Goal: Communication & Community: Ask a question

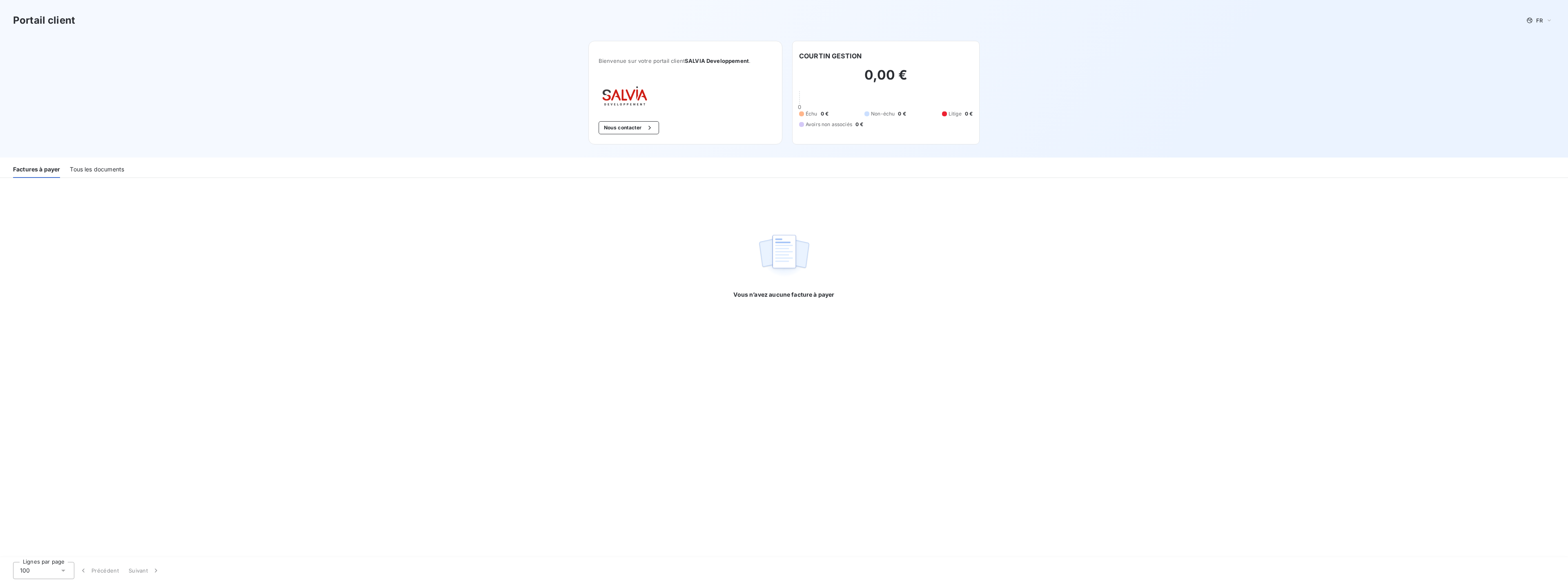
click at [76, 167] on div "Tous les documents" at bounding box center [97, 169] width 54 height 17
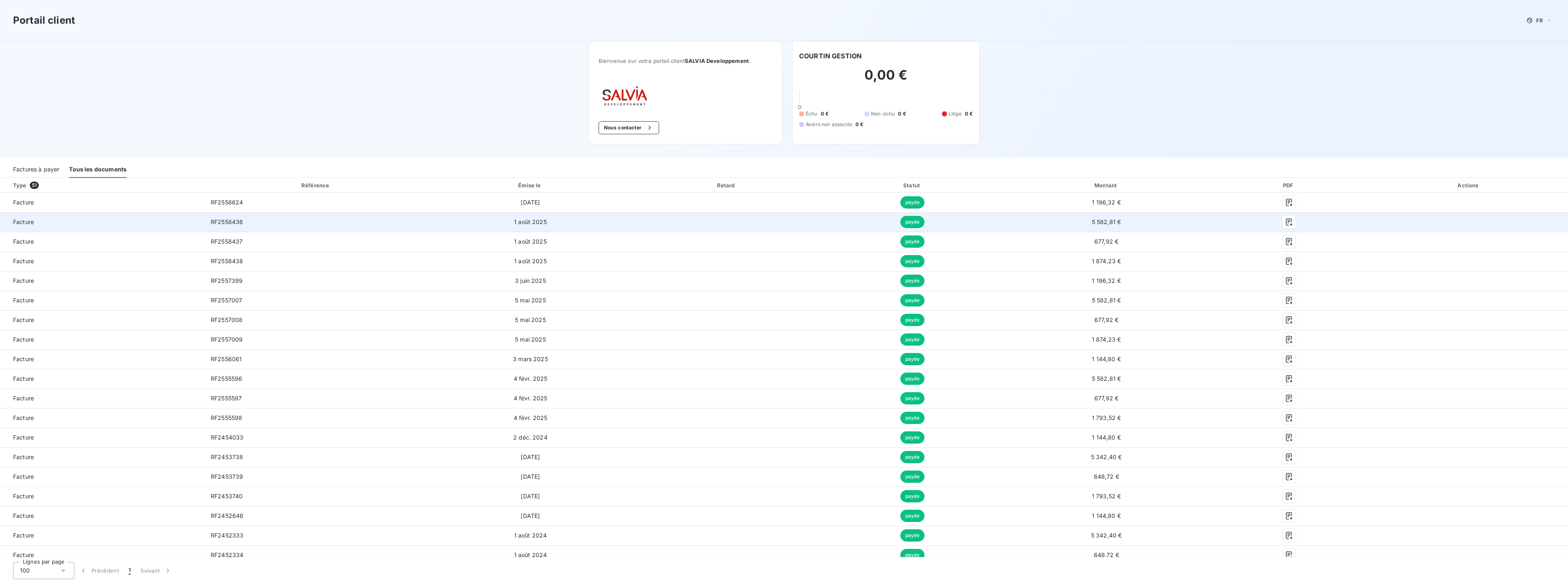
scroll to position [41, 0]
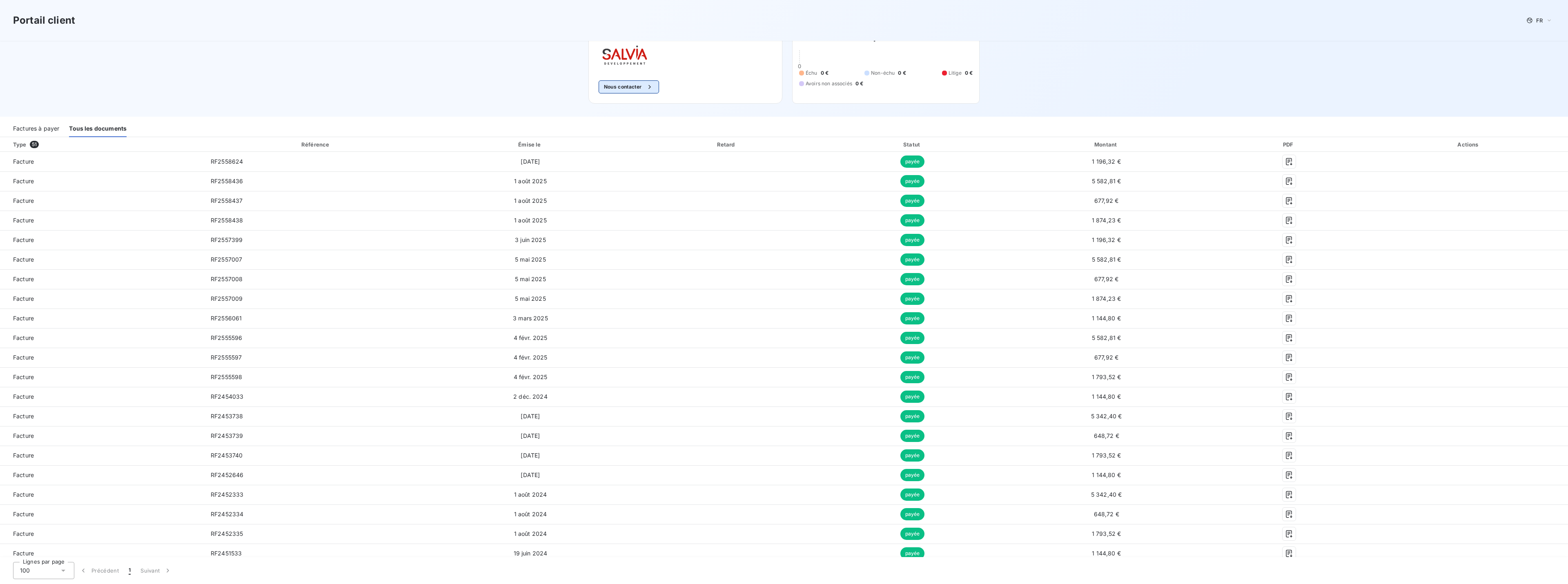
click at [618, 88] on button "Nous contacter" at bounding box center [628, 86] width 60 height 13
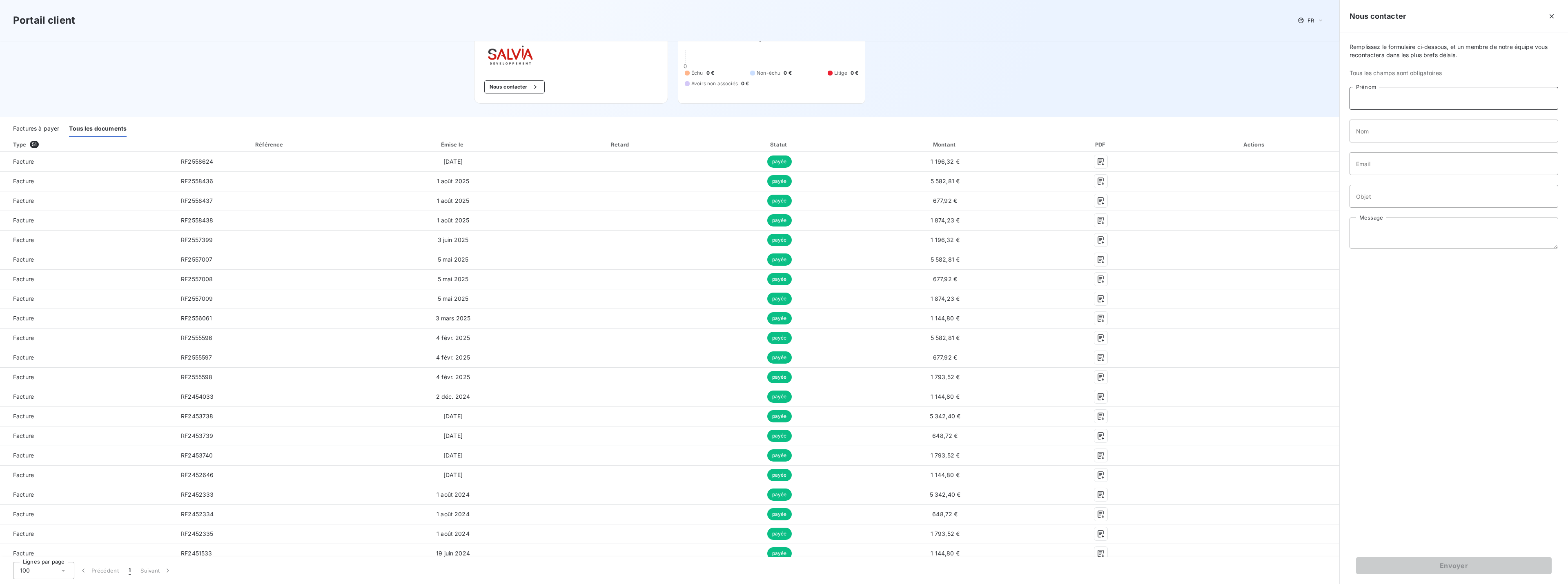
click at [1381, 94] on input "Prénom" at bounding box center [1454, 99] width 209 height 23
type input "[PERSON_NAME]"
click at [1377, 137] on input "Nom" at bounding box center [1454, 131] width 209 height 23
type input "Bruschi"
click at [1386, 165] on input "Email" at bounding box center [1454, 164] width 209 height 23
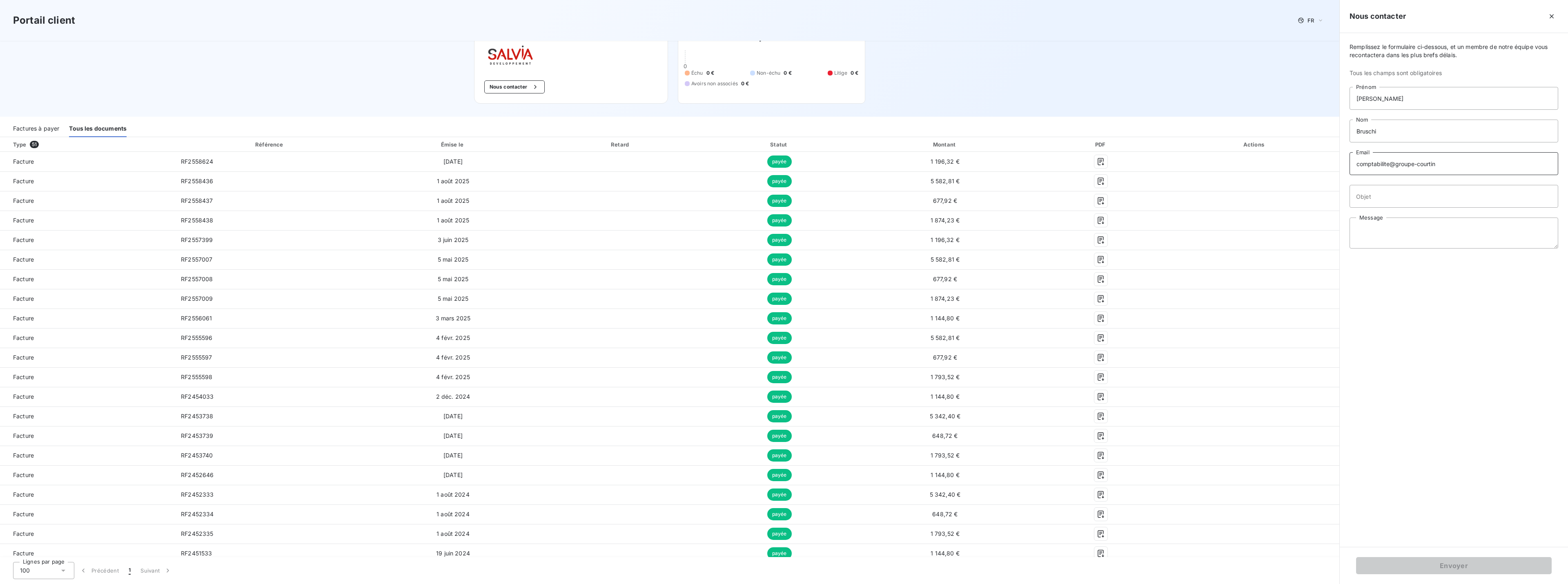
type input "[EMAIL_ADDRESS][DOMAIN_NAME]"
click at [1412, 194] on input "Objet" at bounding box center [1454, 196] width 209 height 23
type input "c"
type input "CHANGEMENT RIB"
click at [1379, 228] on textarea "Message" at bounding box center [1454, 233] width 209 height 31
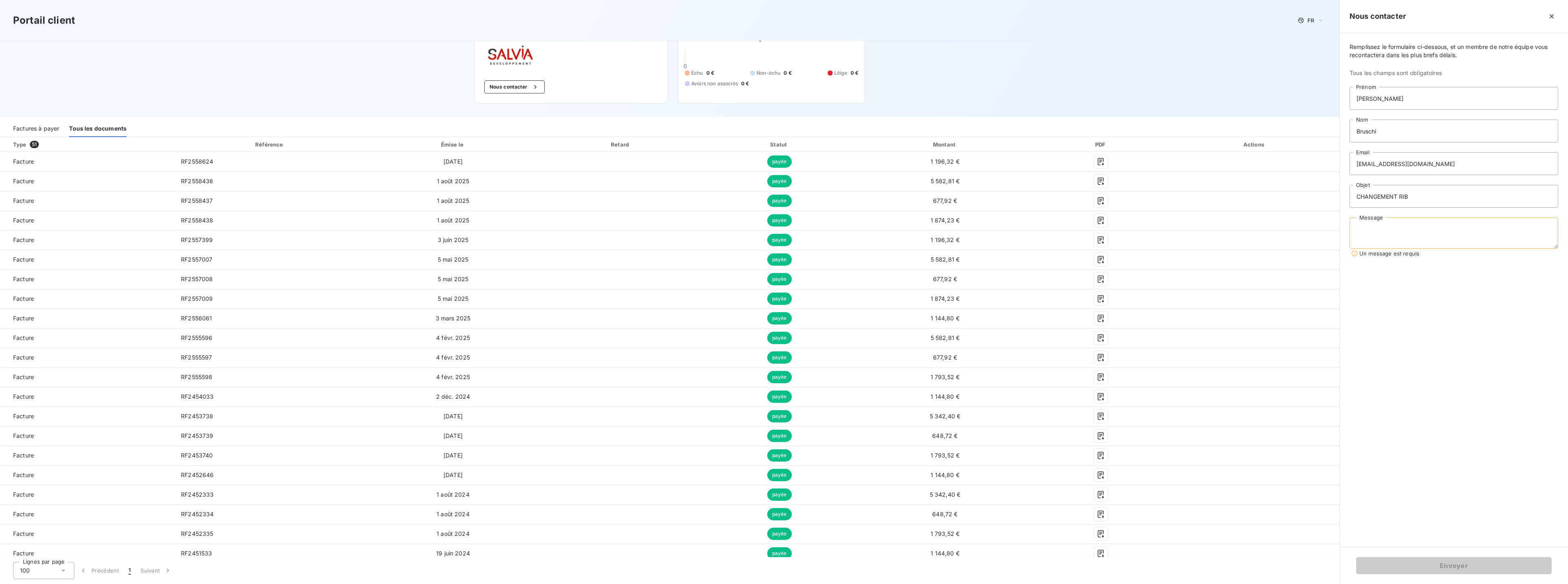
paste textarea "Bonjour, Je vous contact car nos données bancaires ont changé, veuillez trouver…"
drag, startPoint x: 1436, startPoint y: 233, endPoint x: 1357, endPoint y: 235, distance: 79.0
click at [1357, 235] on textarea "Bonjour, Je vous contact car nos données bancaires ont changé, veuillez trouver…" at bounding box center [1454, 233] width 209 height 31
drag, startPoint x: 1464, startPoint y: 224, endPoint x: 1404, endPoint y: 224, distance: 60.0
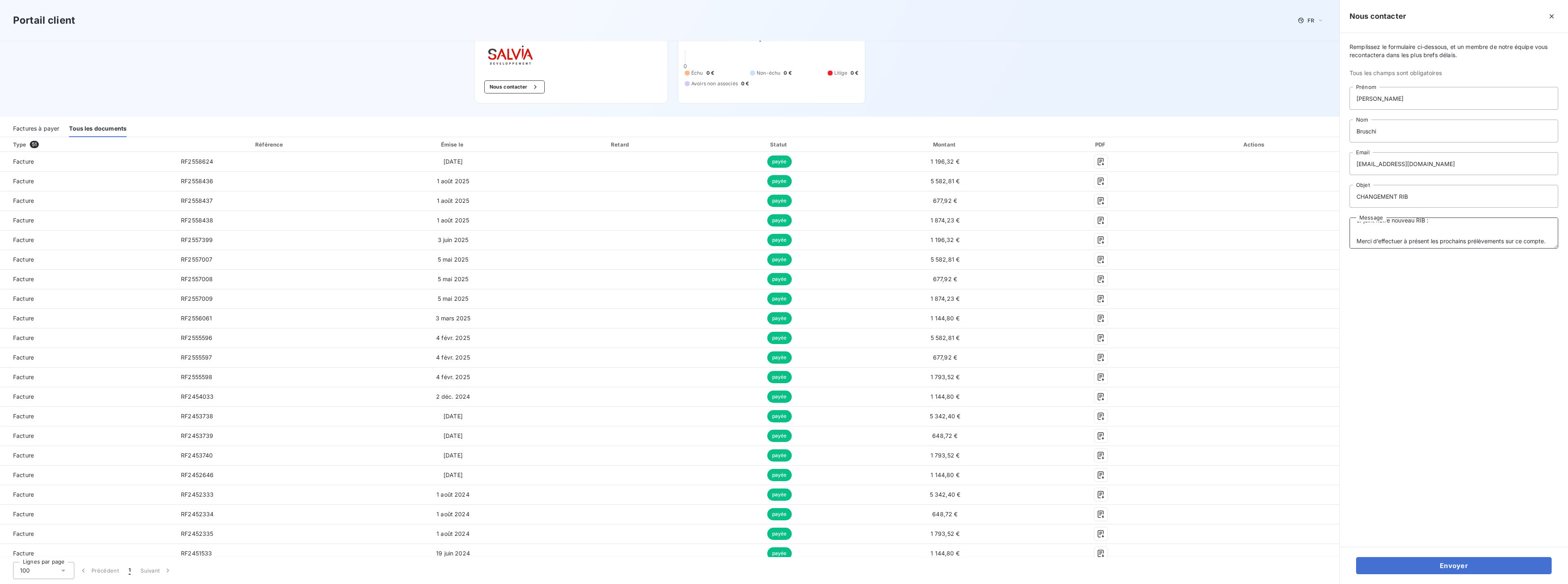
click at [1404, 224] on textarea "Bonjour, Je vous contact car nos données bancaires ont changé, veuillez trouver…" at bounding box center [1454, 233] width 209 height 31
click at [1454, 224] on textarea "Bonjour, Je vous contact car nos données bancaires ont changé, veuillez trouver…" at bounding box center [1454, 233] width 209 height 31
click at [1398, 221] on textarea "Bonjour, Je vous contact car nos données bancaires ont changé, veuillez trouver…" at bounding box center [1454, 233] width 209 height 31
click at [1404, 224] on textarea "Bonjour, Je vous contact car nos données bancaires ont changé, veuillez trouver…" at bounding box center [1454, 233] width 209 height 31
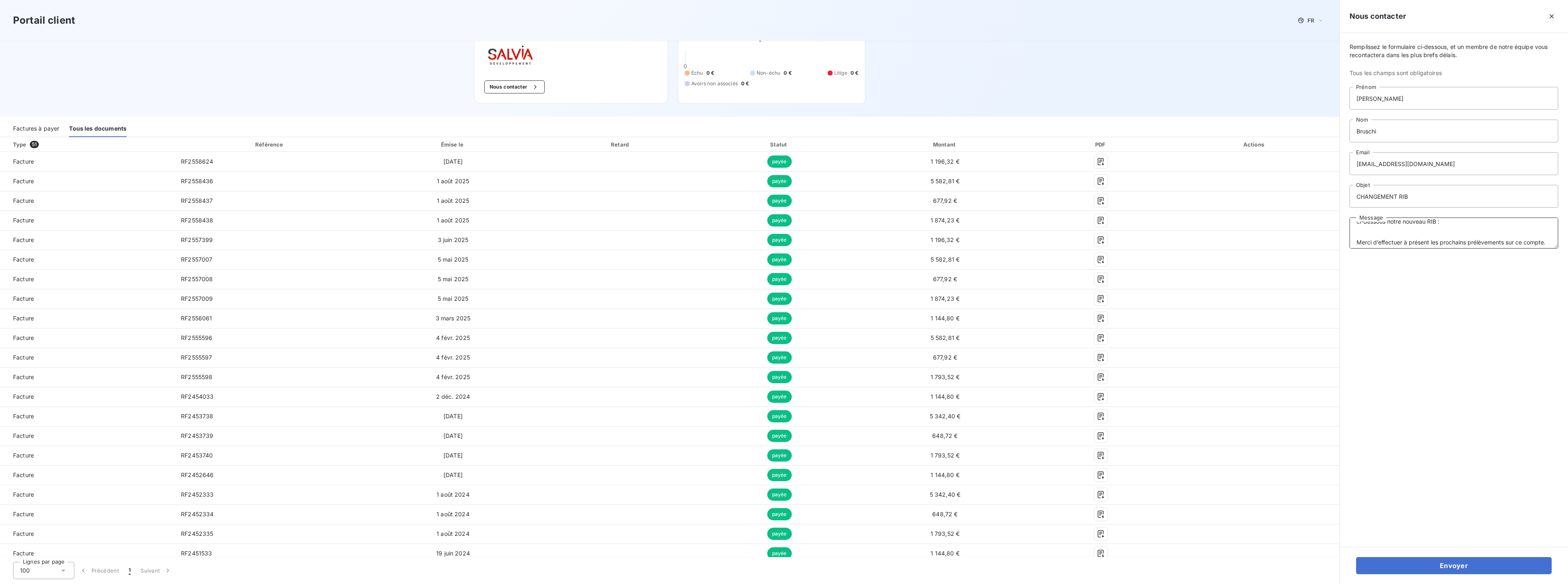
click at [1475, 224] on textarea "Bonjour, Je vous contact car nos données bancaires ont changé, veuillez trouver…" at bounding box center [1454, 233] width 209 height 31
click at [1452, 232] on textarea "Bonjour, Je vous contact car nos données bancaires ont changé, veuillez trouver…" at bounding box center [1454, 233] width 209 height 31
click at [1433, 230] on textarea "Bonjour, Je vous contact car nos données bancaires ont changé, veuillez trouver…" at bounding box center [1454, 233] width 209 height 31
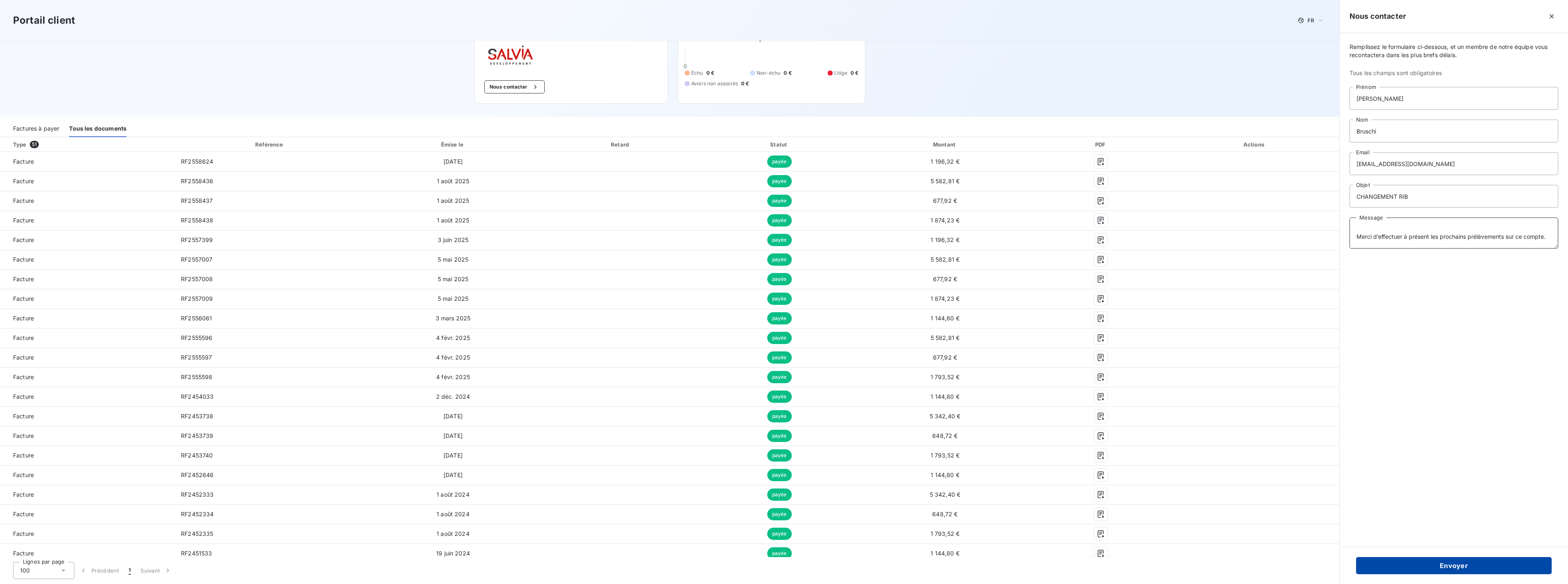
type textarea "Bonjour, Je vous contact car nos données bancaires ont changé, veuillez trouver…"
click at [1443, 564] on button "Envoyer" at bounding box center [1454, 566] width 195 height 17
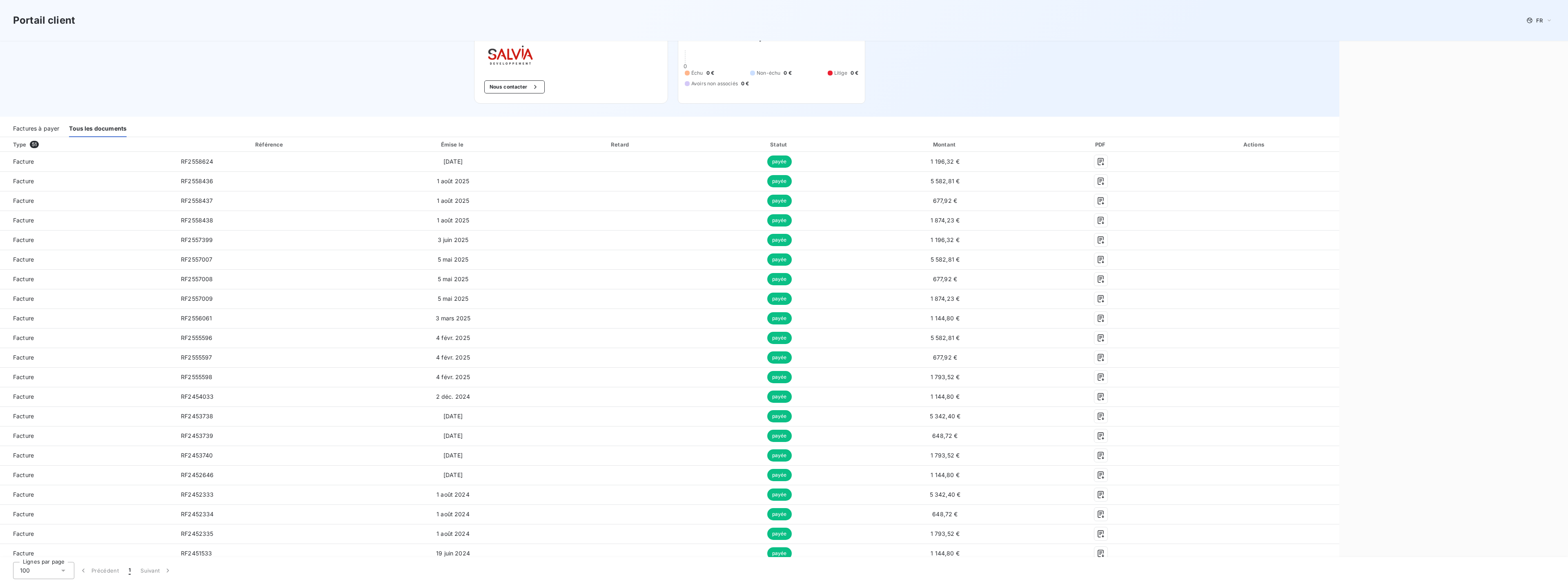
scroll to position [0, 0]
